Goal: Find specific page/section: Find specific page/section

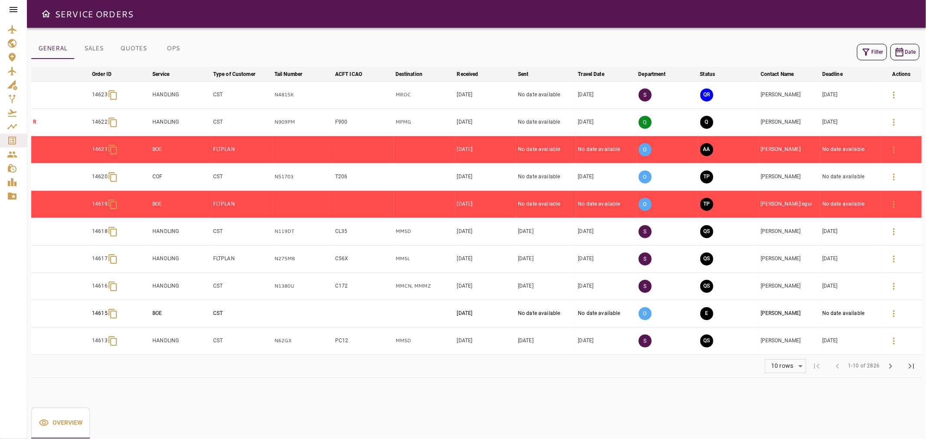
click at [10, 11] on icon at bounding box center [14, 9] width 8 height 5
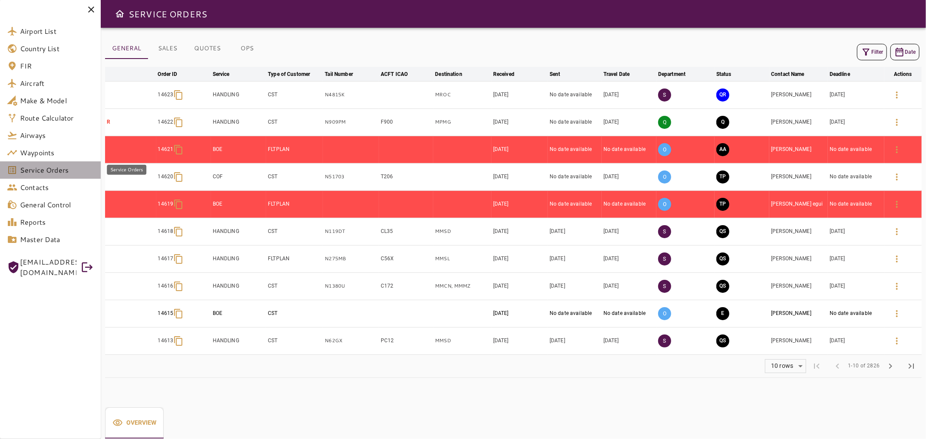
click at [64, 168] on span "Service Orders" at bounding box center [57, 170] width 74 height 10
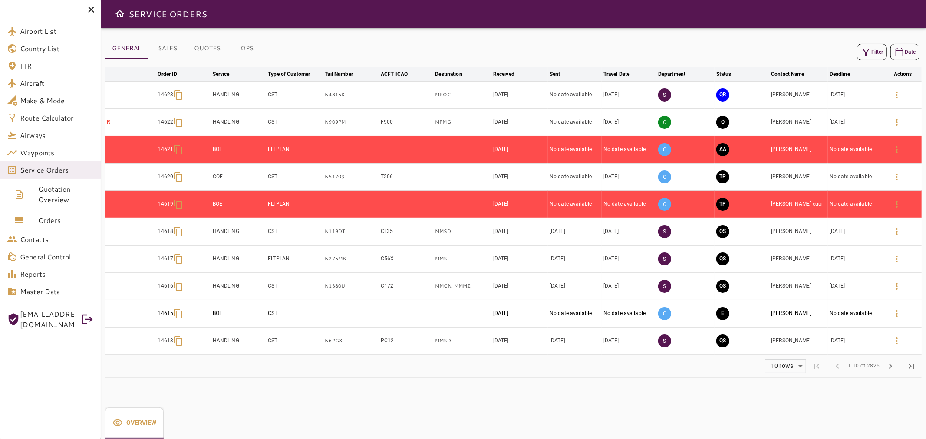
click at [899, 100] on icon "button" at bounding box center [896, 95] width 10 height 10
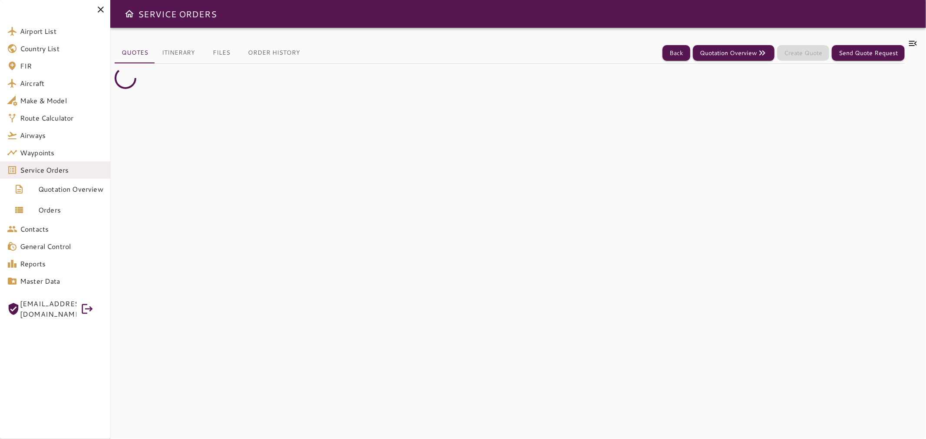
click at [99, 12] on icon at bounding box center [100, 9] width 10 height 10
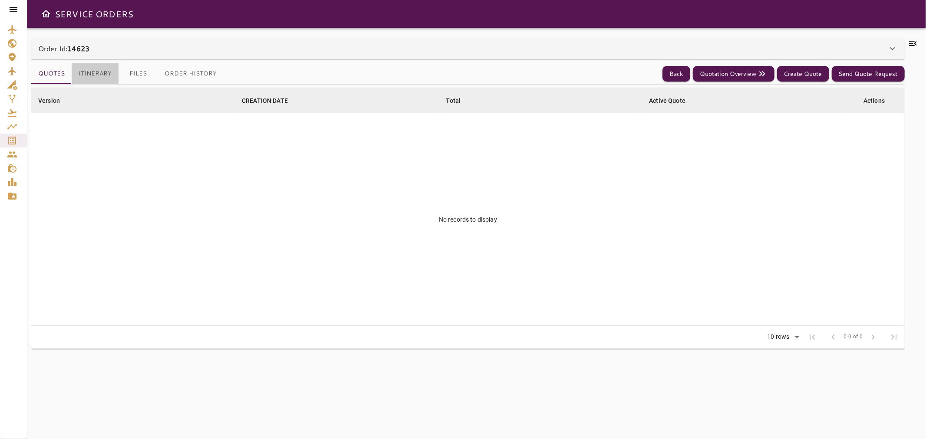
click at [99, 80] on button "Itinerary" at bounding box center [95, 73] width 47 height 21
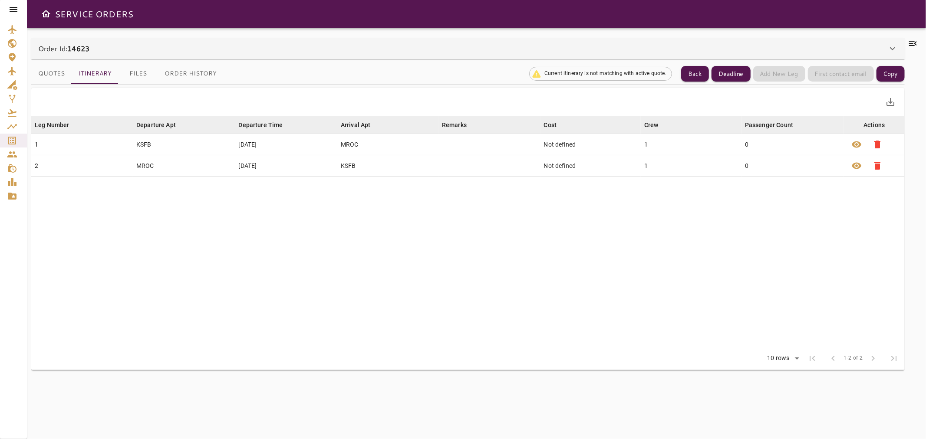
click at [124, 53] on div "Order Id: 14623" at bounding box center [462, 48] width 849 height 10
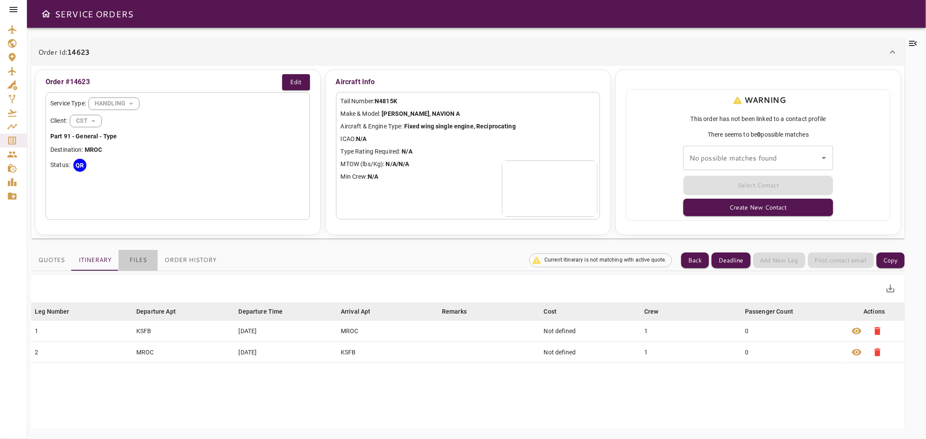
click at [142, 263] on button "Files" at bounding box center [137, 260] width 39 height 21
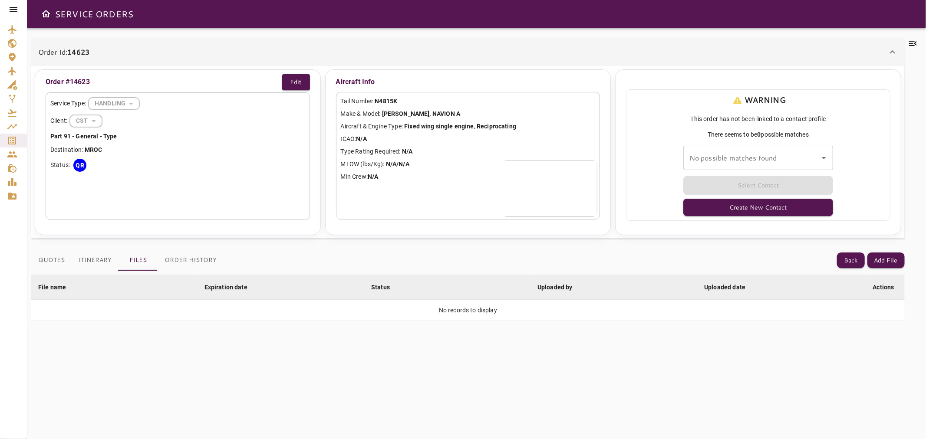
drag, startPoint x: 177, startPoint y: 266, endPoint x: 172, endPoint y: 267, distance: 5.3
click at [176, 266] on button "Order History" at bounding box center [191, 260] width 66 height 21
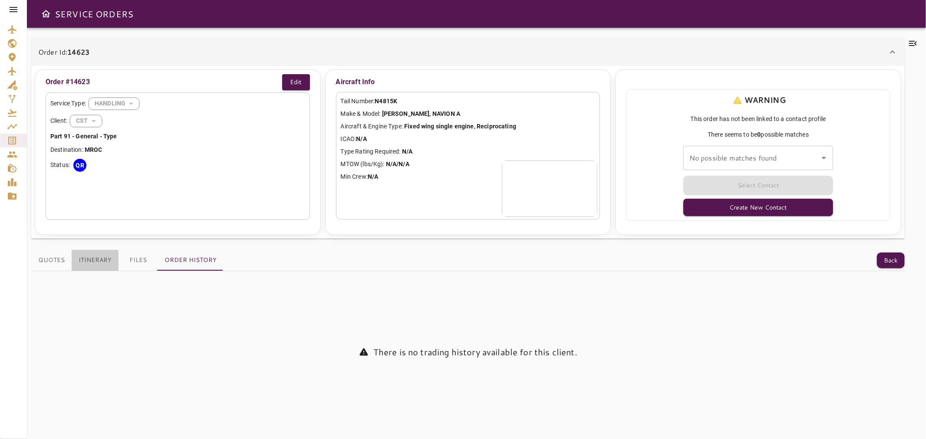
click at [81, 263] on button "Itinerary" at bounding box center [95, 260] width 47 height 21
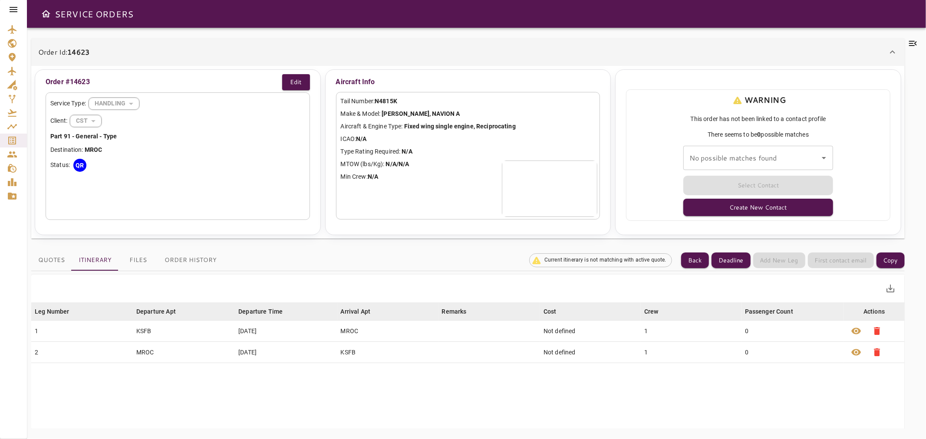
click at [15, 9] on icon at bounding box center [14, 9] width 8 height 5
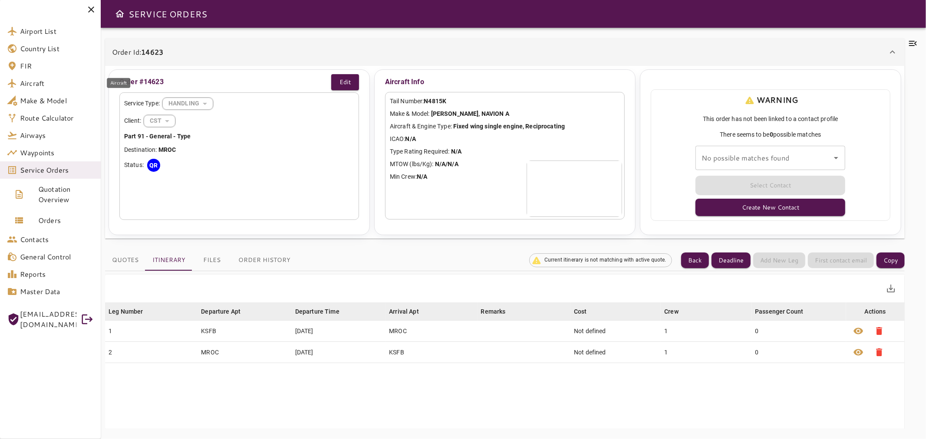
click at [61, 84] on span "Aircraft" at bounding box center [57, 83] width 74 height 10
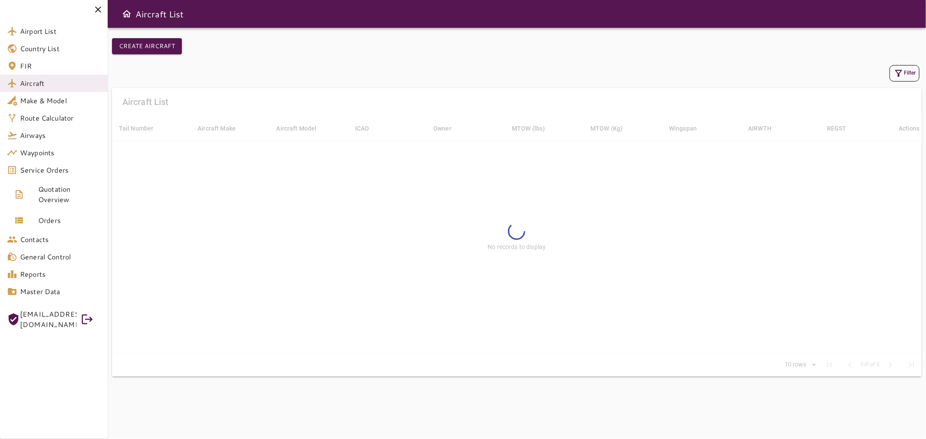
click at [97, 11] on icon at bounding box center [98, 10] width 6 height 6
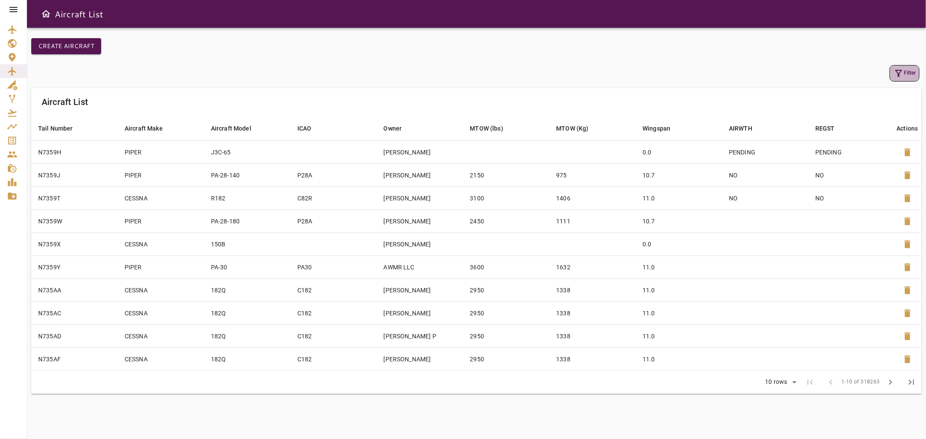
click at [904, 80] on button "Filter" at bounding box center [904, 73] width 30 height 16
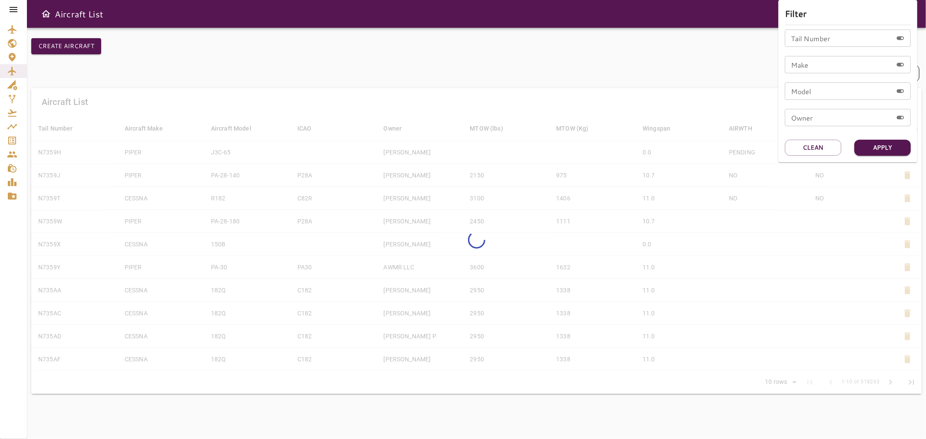
click at [823, 42] on input "Tail Number" at bounding box center [839, 38] width 108 height 17
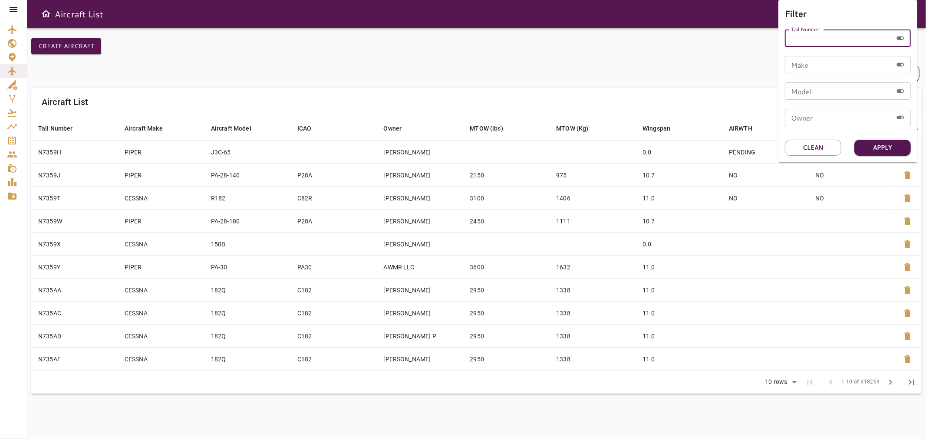
paste input "******"
type input "******"
click at [877, 141] on button "Apply" at bounding box center [882, 148] width 56 height 16
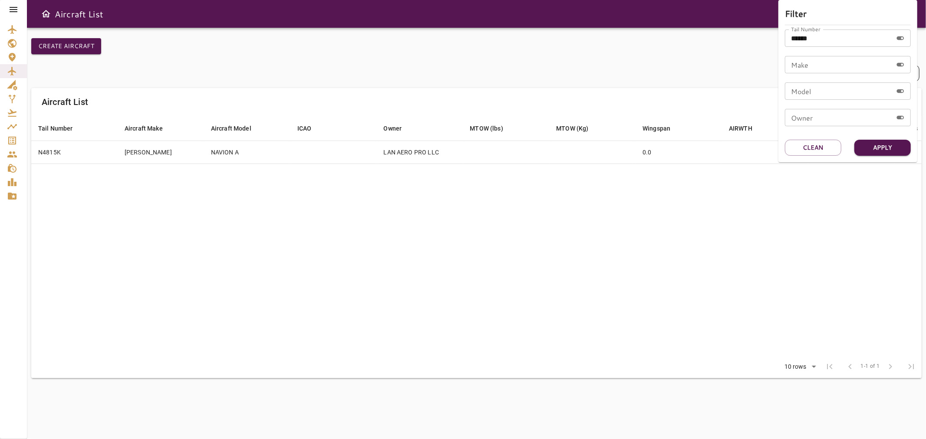
click at [497, 82] on div at bounding box center [463, 219] width 926 height 439
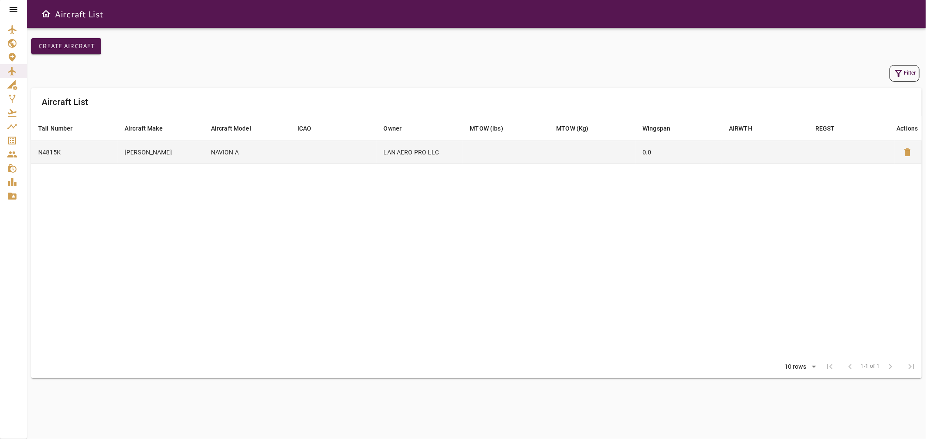
click at [514, 152] on td at bounding box center [506, 152] width 86 height 23
